Goal: Navigation & Orientation: Find specific page/section

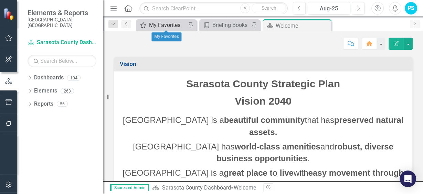
click at [162, 23] on div "My Favorites" at bounding box center [167, 25] width 37 height 9
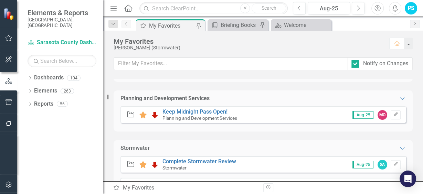
scroll to position [88, 0]
click at [214, 111] on link "Keep Midnight Pass Open!" at bounding box center [195, 111] width 65 height 7
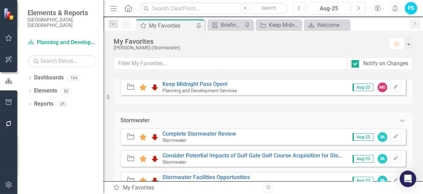
scroll to position [115, 0]
click at [201, 133] on link "Complete Stormwater Review" at bounding box center [200, 133] width 74 height 7
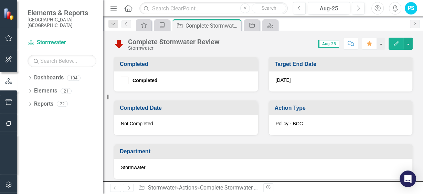
scroll to position [379, 0]
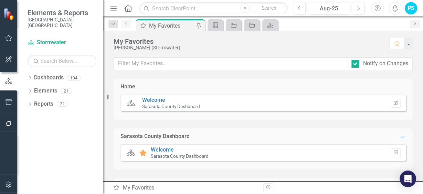
click at [155, 25] on div "My Favorites" at bounding box center [171, 25] width 45 height 9
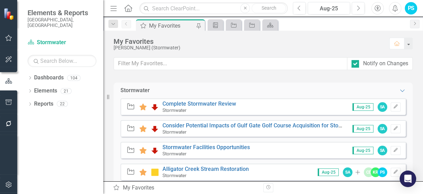
scroll to position [145, 0]
click at [280, 123] on link "Consider Potential Impacts of Gulf Gate Golf Course Acquisition for Stormwater …" at bounding box center [271, 125] width 216 height 7
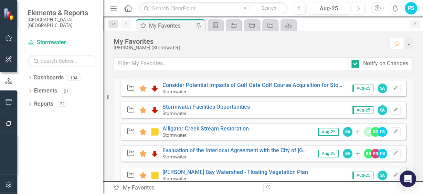
scroll to position [186, 0]
click at [217, 105] on link "Stormwater Facilities Opportunities" at bounding box center [206, 106] width 87 height 7
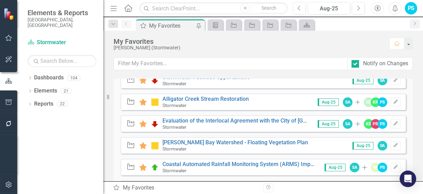
scroll to position [215, 0]
click at [211, 126] on div "Stormwater" at bounding box center [236, 127] width 147 height 6
click at [231, 116] on div "Action Favorite Evaluation of the Interlocal Agreement with the City of [GEOGRA…" at bounding box center [264, 123] width 286 height 17
click at [226, 118] on link "Evaluation of the Interlocal Agreement with the City of [GEOGRAPHIC_DATA] for S…" at bounding box center [325, 120] width 325 height 7
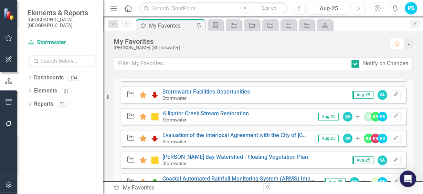
scroll to position [208, 0]
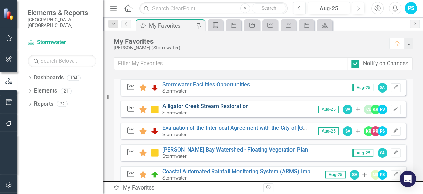
click at [222, 107] on link "Alligator Creek Stream Restoration" at bounding box center [206, 106] width 86 height 7
